Goal: Task Accomplishment & Management: Use online tool/utility

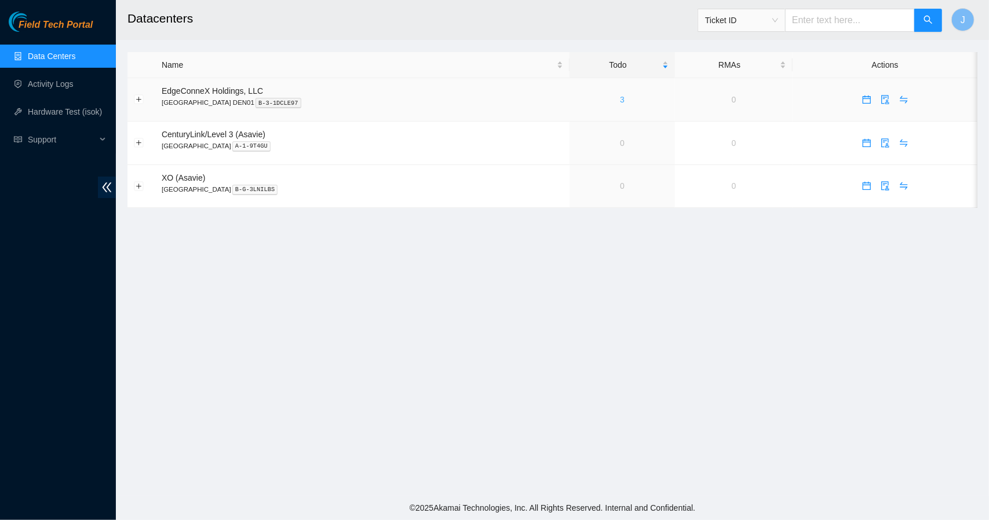
click at [620, 100] on link "3" at bounding box center [622, 99] width 5 height 9
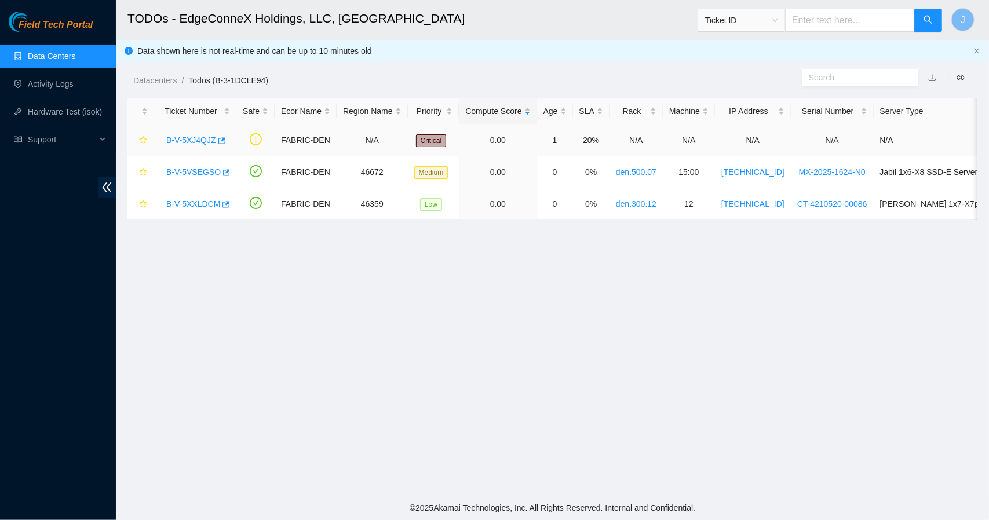
click at [199, 140] on link "B-V-5XJ4QJZ" at bounding box center [191, 140] width 50 height 9
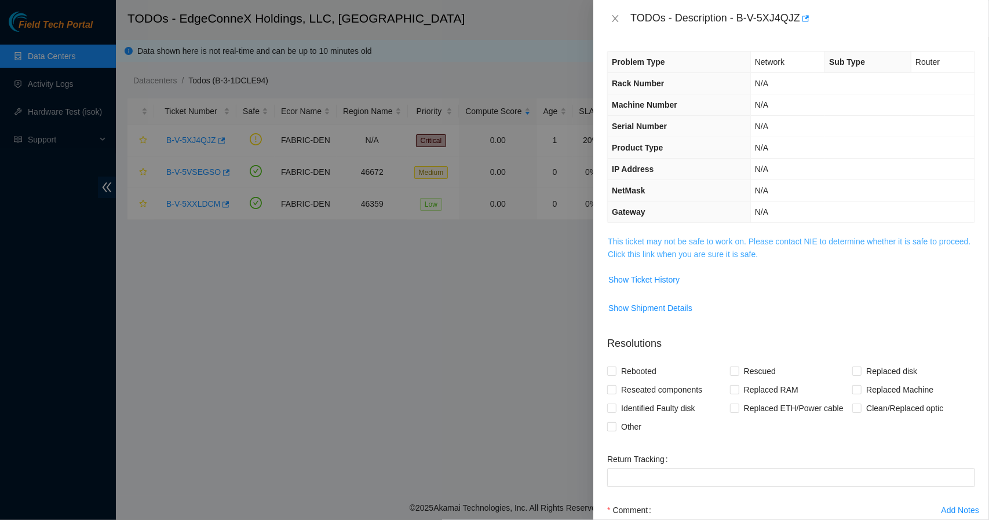
click at [733, 251] on link "This ticket may not be safe to work on. Please contact NIE to determine whether…" at bounding box center [789, 248] width 363 height 22
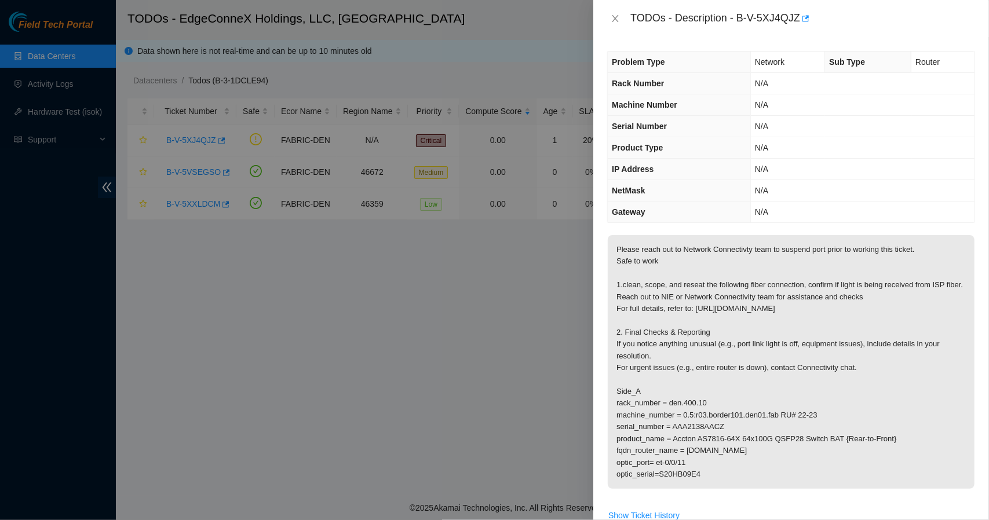
click at [862, 47] on div "Problem Type Network Sub Type Router Rack Number N/A Machine Number N/A Serial …" at bounding box center [791, 278] width 396 height 483
drag, startPoint x: 796, startPoint y: 15, endPoint x: 741, endPoint y: 20, distance: 55.3
click at [741, 20] on div "TODOs - Description - B-V-5XJ4QJZ" at bounding box center [802, 18] width 345 height 19
drag, startPoint x: 737, startPoint y: 17, endPoint x: 802, endPoint y: 17, distance: 64.9
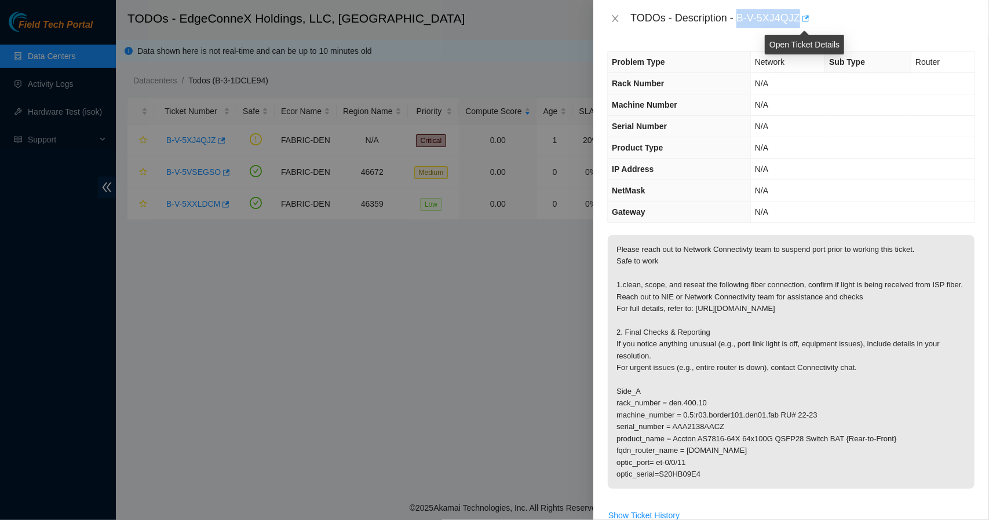
click at [802, 17] on div "TODOs - Description - B-V-5XJ4QJZ" at bounding box center [802, 18] width 345 height 19
copy div "B-V-5XJ4QJZ"
click at [616, 20] on icon "close" at bounding box center [615, 18] width 6 height 7
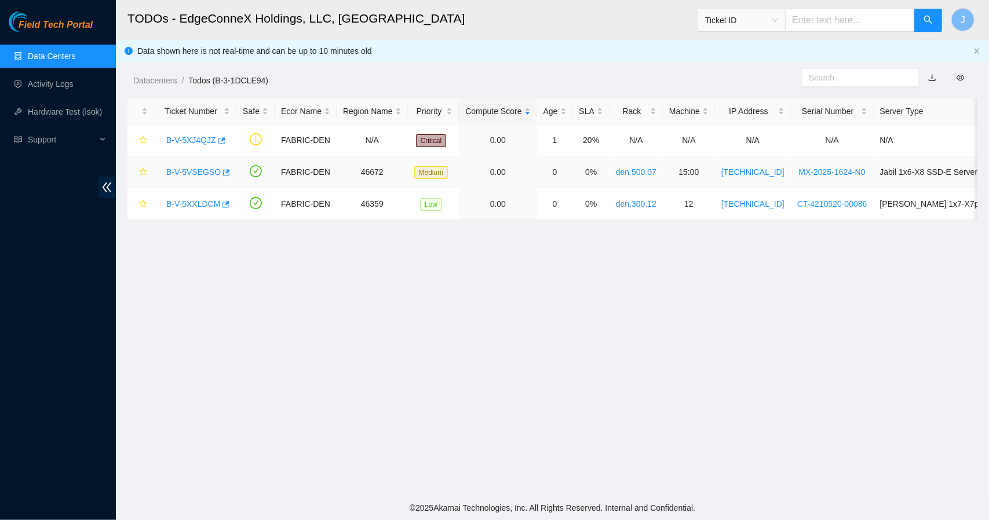
click at [203, 171] on link "B-V-5VSEGSO" at bounding box center [193, 171] width 54 height 9
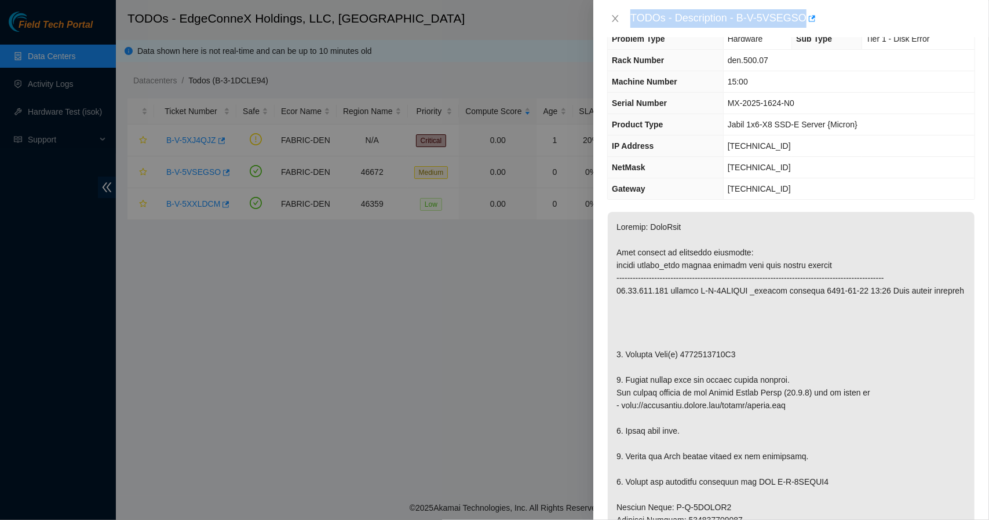
scroll to position [46, 0]
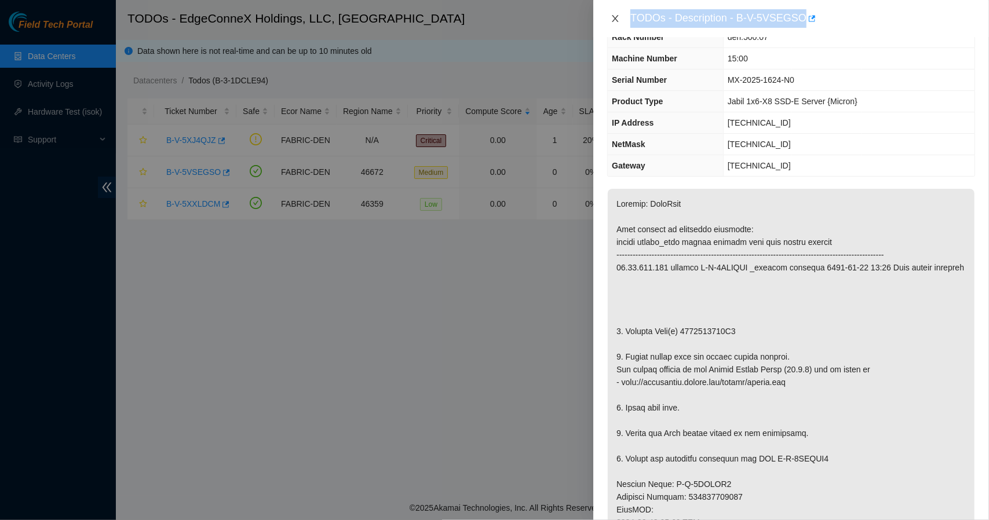
click at [615, 19] on icon "close" at bounding box center [614, 18] width 9 height 9
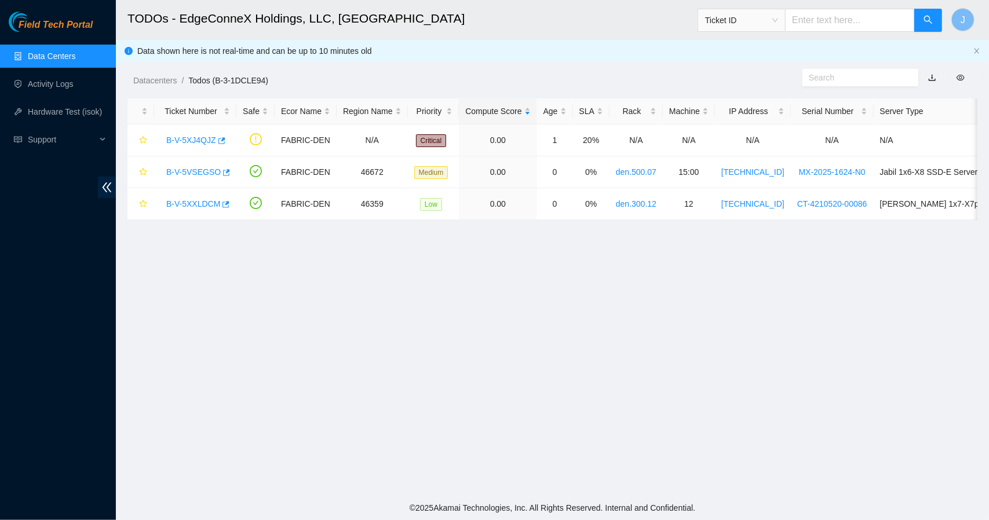
scroll to position [59, 0]
click at [196, 203] on link "B-V-5XXLDCM" at bounding box center [193, 203] width 54 height 9
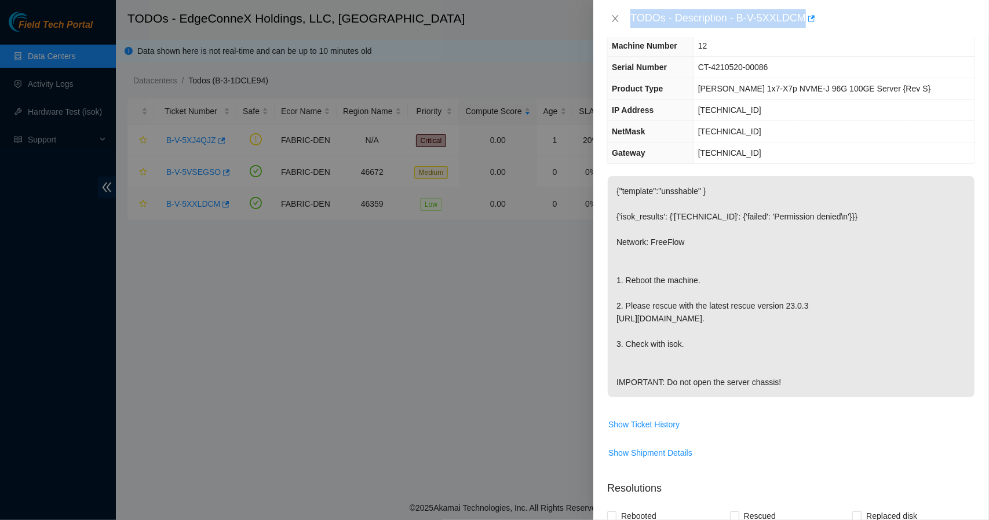
scroll to position [46, 0]
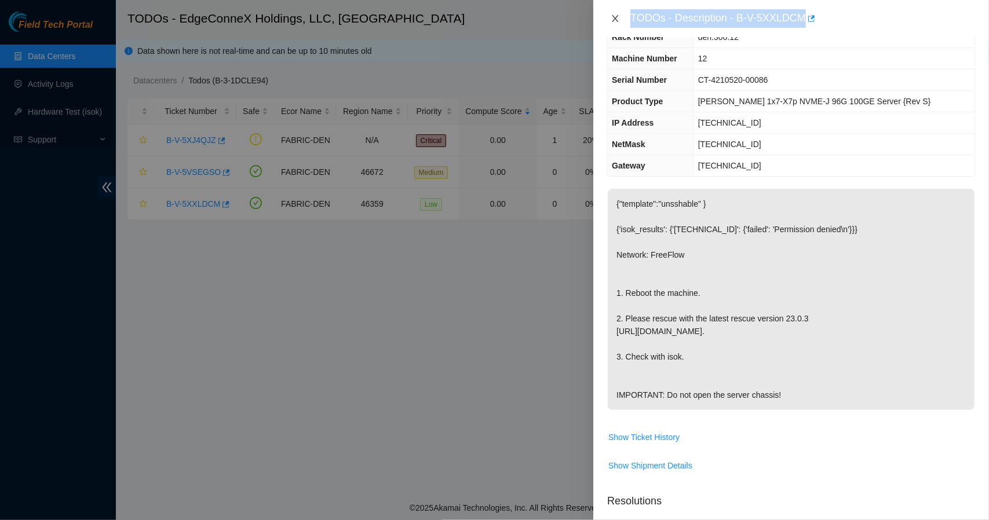
click at [615, 18] on icon "close" at bounding box center [615, 18] width 6 height 7
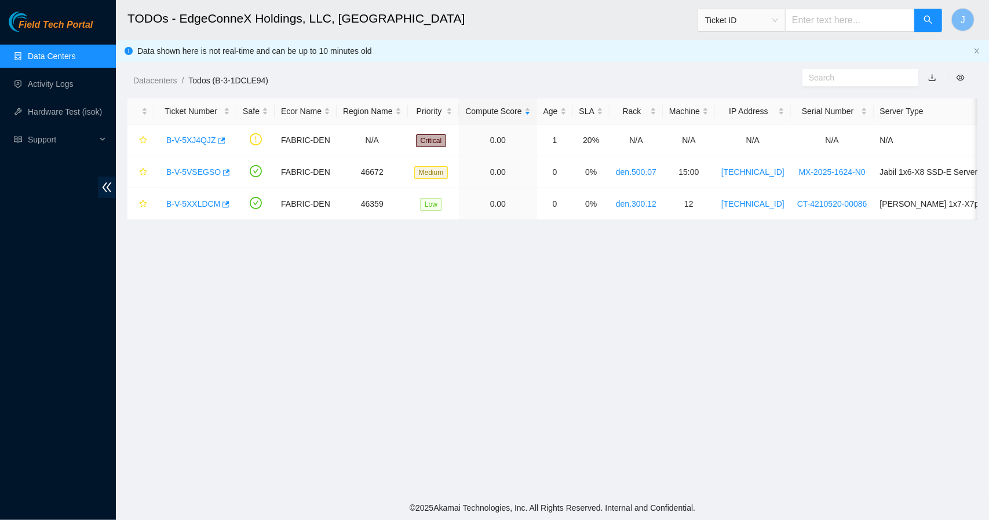
scroll to position [59, 0]
click at [193, 142] on link "B-V-5XJ4QJZ" at bounding box center [191, 140] width 50 height 9
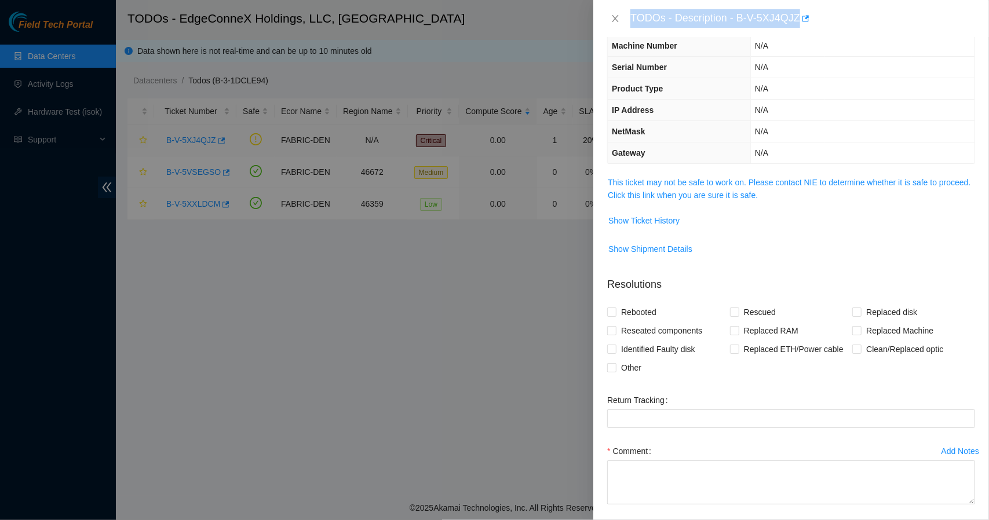
scroll to position [46, 0]
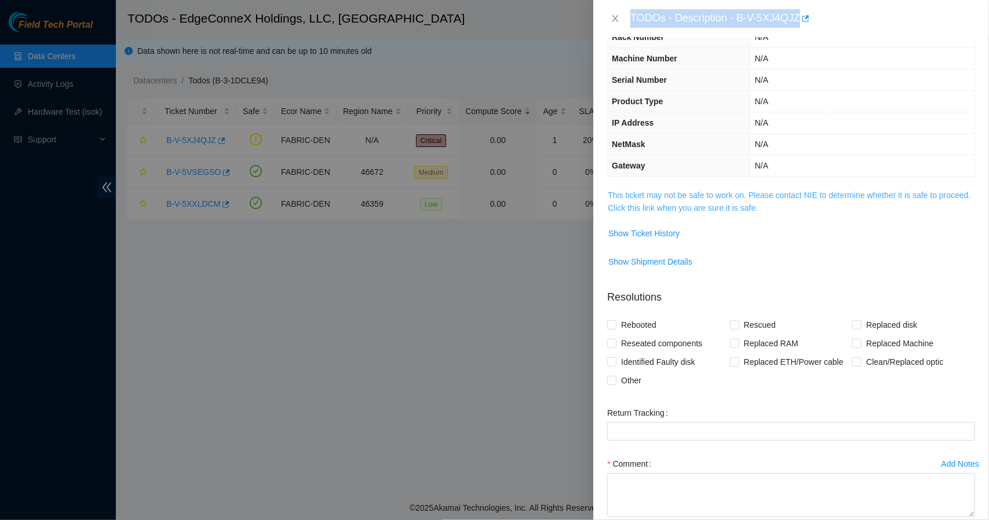
click at [698, 204] on link "This ticket may not be safe to work on. Please contact NIE to determine whether…" at bounding box center [789, 202] width 363 height 22
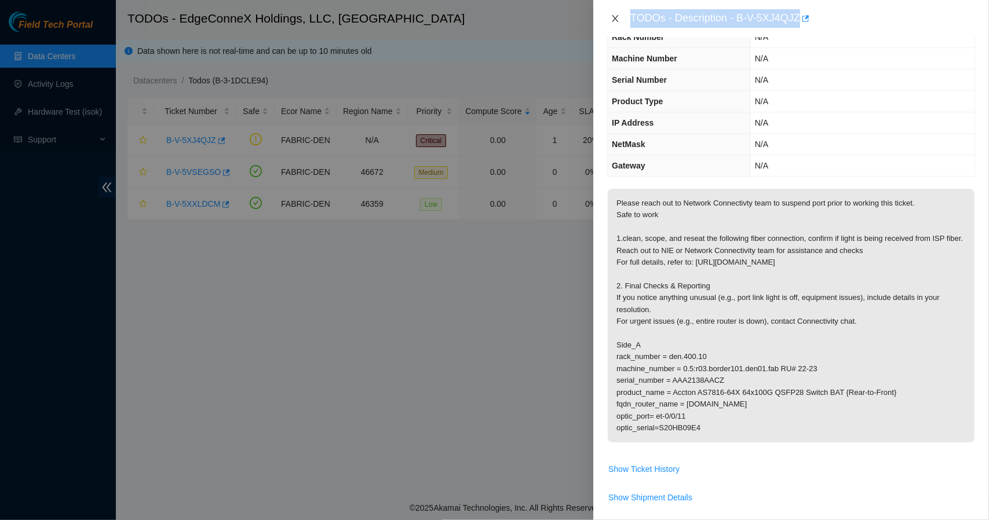
click at [619, 19] on icon "close" at bounding box center [614, 18] width 9 height 9
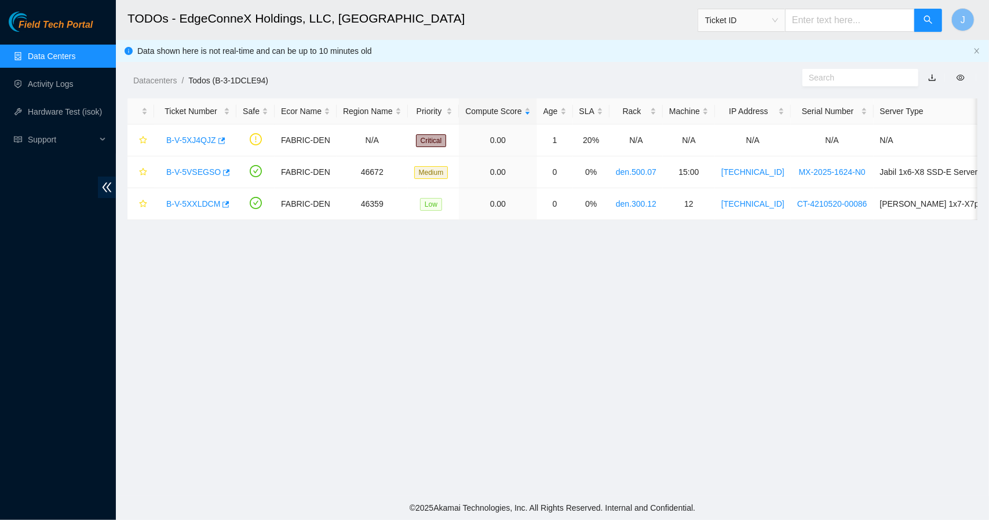
scroll to position [59, 0]
click at [186, 173] on link "B-V-5VSEGSO" at bounding box center [193, 171] width 54 height 9
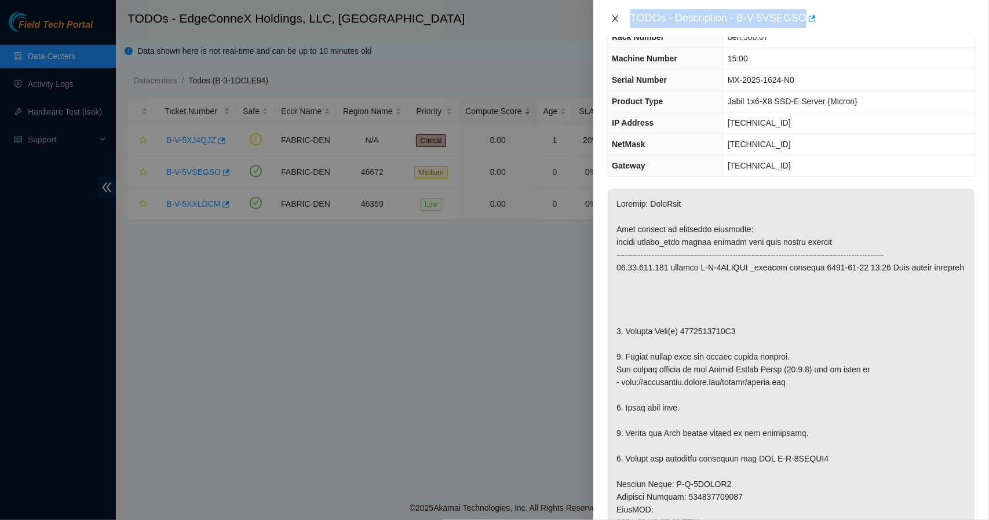
click at [614, 18] on icon "close" at bounding box center [614, 18] width 9 height 9
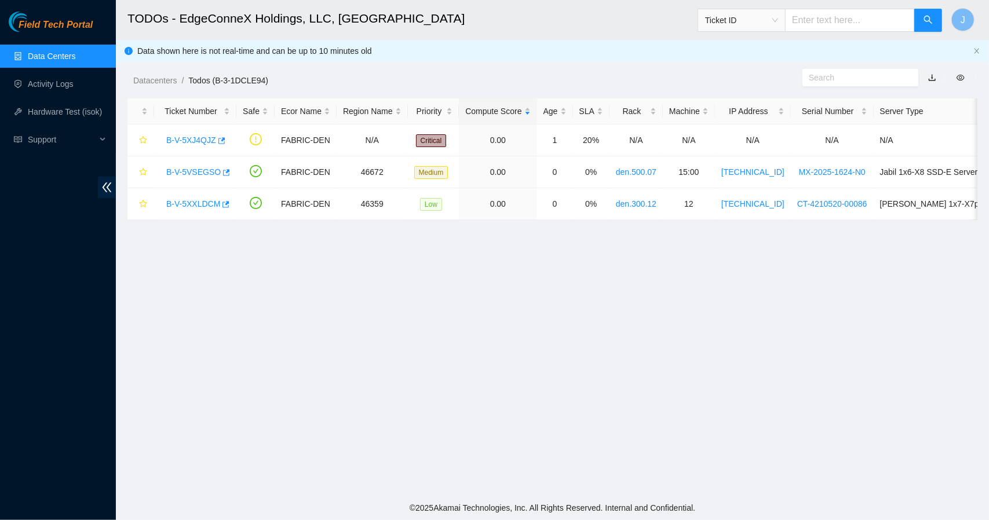
scroll to position [59, 0]
